Goal: Task Accomplishment & Management: Complete application form

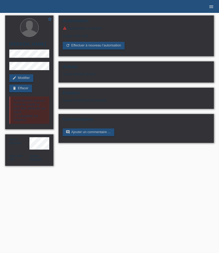
click at [212, 6] on icon "menu" at bounding box center [210, 6] width 5 height 5
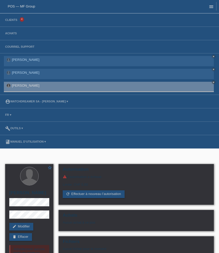
click at [212, 6] on icon "menu" at bounding box center [210, 6] width 5 height 5
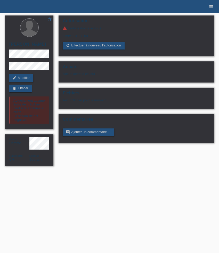
click at [212, 6] on icon "menu" at bounding box center [210, 6] width 5 height 5
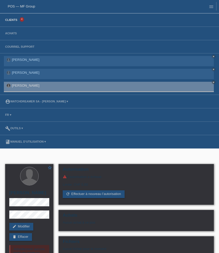
click at [14, 20] on link "Clients" at bounding box center [11, 19] width 17 height 3
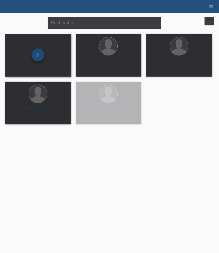
click at [37, 56] on div "+" at bounding box center [37, 54] width 13 height 13
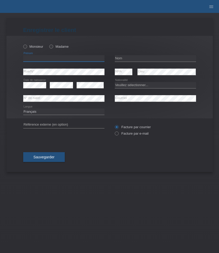
click at [45, 57] on input "text" at bounding box center [63, 58] width 81 height 6
paste input "[PERSON_NAME]"
type input "[PERSON_NAME]"
click at [22, 44] on icon at bounding box center [22, 44] width 0 height 0
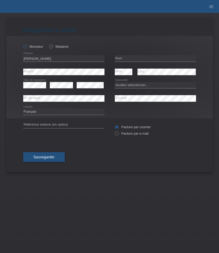
click at [25, 48] on input "Monsieur" at bounding box center [24, 46] width 3 height 3
radio input "true"
click at [123, 59] on input "text" at bounding box center [155, 58] width 81 height 6
paste input "Nikollic"
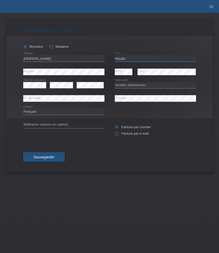
type input "Nikollic"
click at [124, 86] on select "Veuillez sélectionner... Suisse Allemagne Autriche Liechtenstein ------------ A…" at bounding box center [155, 85] width 81 height 6
select select "RS"
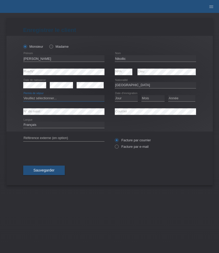
click at [72, 99] on select "Veuillez sélectionner... C B B - Statut de réfugié Autre" at bounding box center [63, 98] width 81 height 6
select select "B"
click at [23, 95] on select "Veuillez sélectionner... C B B - Statut de réfugié Autre" at bounding box center [63, 98] width 81 height 6
click at [127, 98] on select "Jour 01 02 03 04 05 06 07 08 09 10 11" at bounding box center [126, 98] width 23 height 6
click at [115, 95] on select "Jour 01 02 03 04 05 06 07 08 09 10 11" at bounding box center [126, 98] width 23 height 6
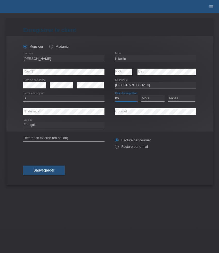
click at [130, 97] on select "Jour 01 02 03 04 05 06 07 08 09 10 11" at bounding box center [126, 98] width 23 height 6
select select "05"
click at [115, 95] on select "Jour 01 02 03 04 05 06 07 08 09 10 11" at bounding box center [126, 98] width 23 height 6
click at [149, 98] on select "Mois 01 02 03 04 05 06 07 08 09 10 11" at bounding box center [152, 98] width 23 height 6
select select "09"
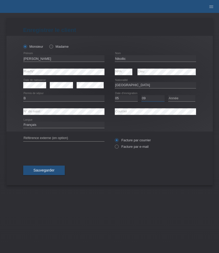
click at [141, 95] on select "Mois 01 02 03 04 05 06 07 08 09 10 11" at bounding box center [152, 98] width 23 height 6
click at [179, 101] on icon at bounding box center [181, 101] width 27 height 0
click at [179, 100] on select "Année 2025 2024 2023 2022 2021 2020 2019 2018 2017 2016 2015 2014 2013 2012 201…" at bounding box center [181, 98] width 27 height 6
select select "2018"
click at [168, 95] on select "Année 2025 2024 2023 2022 2021 2020 2019 2018 2017 2016 2015 2014 2013 2012 201…" at bounding box center [181, 98] width 27 height 6
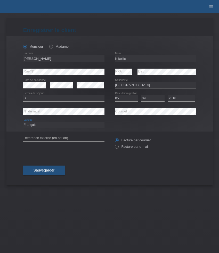
click at [69, 124] on select "Deutsch Français Italiano English" at bounding box center [63, 125] width 81 height 6
select select "de"
click at [23, 122] on select "Deutsch Français Italiano English" at bounding box center [63, 125] width 81 height 6
click at [132, 147] on label "Facture par e-mail" at bounding box center [132, 146] width 34 height 4
click at [118, 147] on input "Facture par e-mail" at bounding box center [116, 147] width 3 height 6
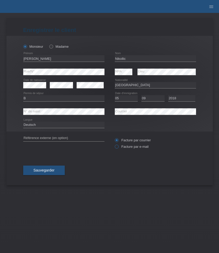
radio input "true"
click at [58, 170] on button "Sauvegarder" at bounding box center [44, 170] width 42 height 10
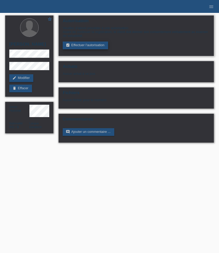
click at [88, 47] on link "assignment_turned_in Effectuer l’autorisation" at bounding box center [85, 45] width 45 height 8
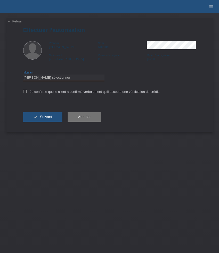
click at [84, 76] on select "Veuillez sélectionner CHF 1.00 - CHF 499.00 CHF 500.00 - CHF 1'999.00 CHF 2'000…" at bounding box center [63, 77] width 81 height 6
select select "3"
click at [23, 75] on select "Veuillez sélectionner CHF 1.00 - CHF 499.00 CHF 500.00 - CHF 1'999.00 CHF 2'000…" at bounding box center [63, 77] width 81 height 6
click at [68, 93] on label "Je confirme que le client a confirmé verbalement qu'il accepte une vérification…" at bounding box center [91, 92] width 136 height 4
click at [27, 93] on input "Je confirme que le client a confirmé verbalement qu'il accepte une vérification…" at bounding box center [24, 91] width 3 height 3
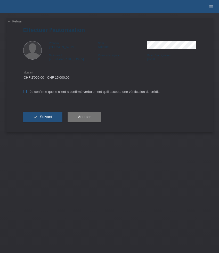
checkbox input "true"
click at [47, 116] on span "Suivant" at bounding box center [46, 117] width 12 height 4
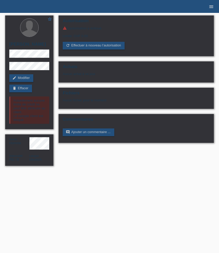
click at [211, 8] on icon "menu" at bounding box center [210, 6] width 5 height 5
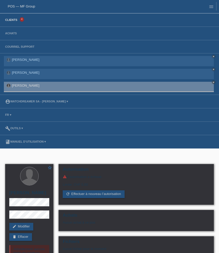
click at [18, 21] on link "Clients" at bounding box center [11, 19] width 17 height 3
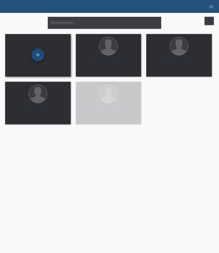
click at [37, 55] on div "+" at bounding box center [37, 54] width 13 height 13
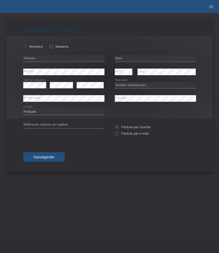
click at [30, 46] on label "Monsieur" at bounding box center [33, 47] width 20 height 4
click at [27, 46] on input "Monsieur" at bounding box center [24, 46] width 3 height 3
radio input "true"
click at [45, 59] on input "text" at bounding box center [63, 58] width 81 height 6
paste input "Besnik"
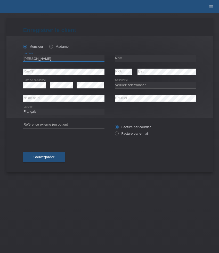
type input "Besnik"
click at [122, 57] on input "text" at bounding box center [155, 58] width 81 height 6
paste input "Zeciri"
type input "Zeciri"
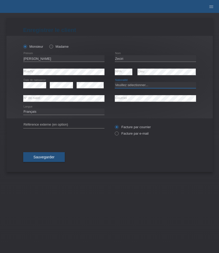
click at [137, 85] on select "Veuillez sélectionner... Suisse Allemagne Autriche Liechtenstein ------------ A…" at bounding box center [155, 85] width 81 height 6
select select "CH"
click at [115, 82] on select "Veuillez sélectionner... Suisse Allemagne Autriche Liechtenstein ------------ A…" at bounding box center [155, 85] width 81 height 6
click at [82, 112] on select "Deutsch Français Italiano English" at bounding box center [63, 111] width 81 height 6
select select "de"
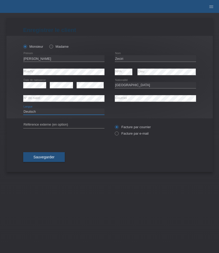
click at [23, 108] on select "Deutsch Français Italiano English" at bounding box center [63, 111] width 81 height 6
click at [128, 133] on label "Facture par e-mail" at bounding box center [132, 133] width 34 height 4
click at [118, 133] on input "Facture par e-mail" at bounding box center [116, 134] width 3 height 6
radio input "true"
click at [55, 158] on button "Sauvegarder" at bounding box center [44, 157] width 42 height 10
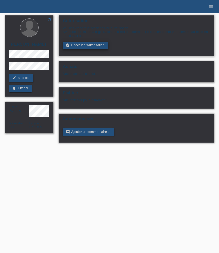
click at [94, 49] on link "assignment_turned_in Effectuer l’autorisation" at bounding box center [85, 45] width 45 height 8
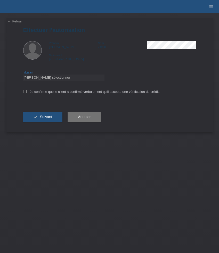
click at [76, 80] on select "Veuillez sélectionner CHF 1.00 - CHF 499.00 CHF 500.00 - CHF 1'999.00 CHF 2'000…" at bounding box center [63, 77] width 81 height 6
select select "3"
click at [23, 75] on select "Veuillez sélectionner CHF 1.00 - CHF 499.00 CHF 500.00 - CHF 1'999.00 CHF 2'000…" at bounding box center [63, 77] width 81 height 6
click at [54, 92] on label "Je confirme que le client a confirmé verbalement qu'il accepte une vérification…" at bounding box center [91, 92] width 136 height 4
click at [27, 92] on input "Je confirme que le client a confirmé verbalement qu'il accepte une vérification…" at bounding box center [24, 91] width 3 height 3
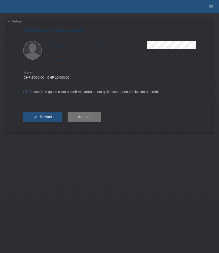
checkbox input "true"
click at [47, 117] on span "Suivant" at bounding box center [46, 117] width 12 height 4
